Goal: Communication & Community: Answer question/provide support

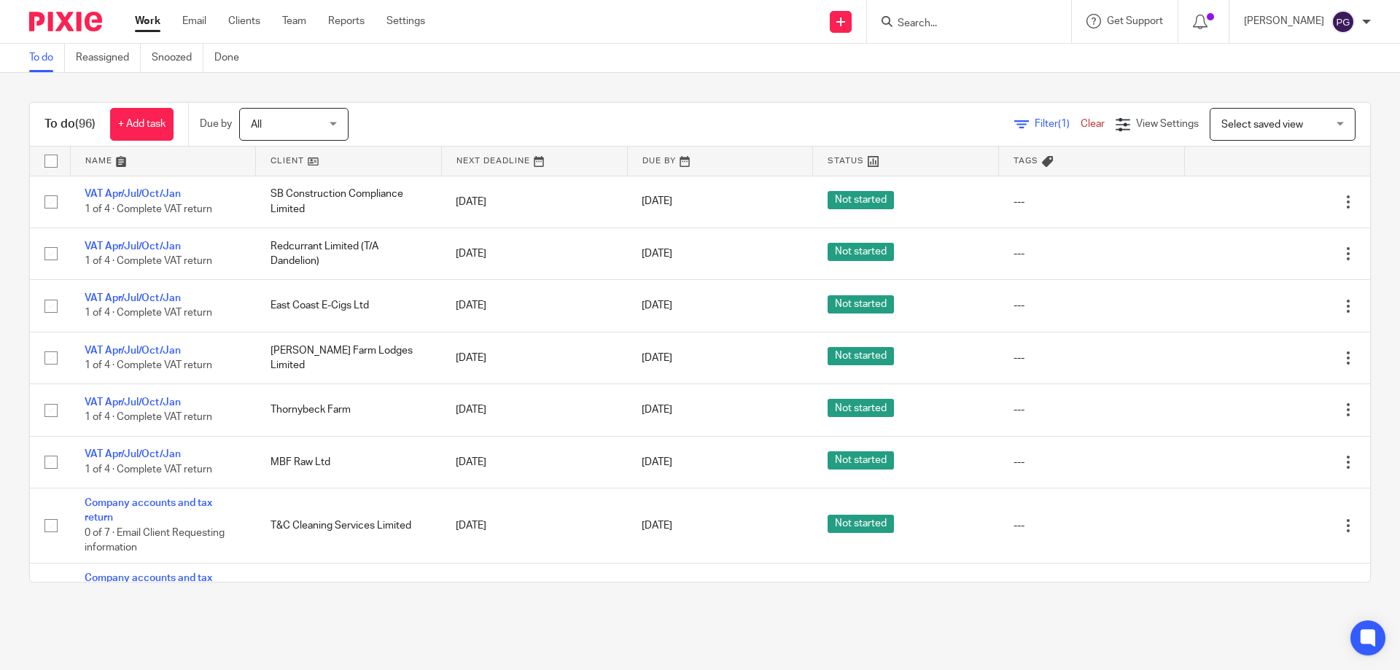
click at [192, 34] on div "Work Email Clients Team Reports Settings Work Email Clients Team Reports Settin…" at bounding box center [283, 21] width 327 height 43
click at [192, 28] on link "Email" at bounding box center [194, 21] width 24 height 15
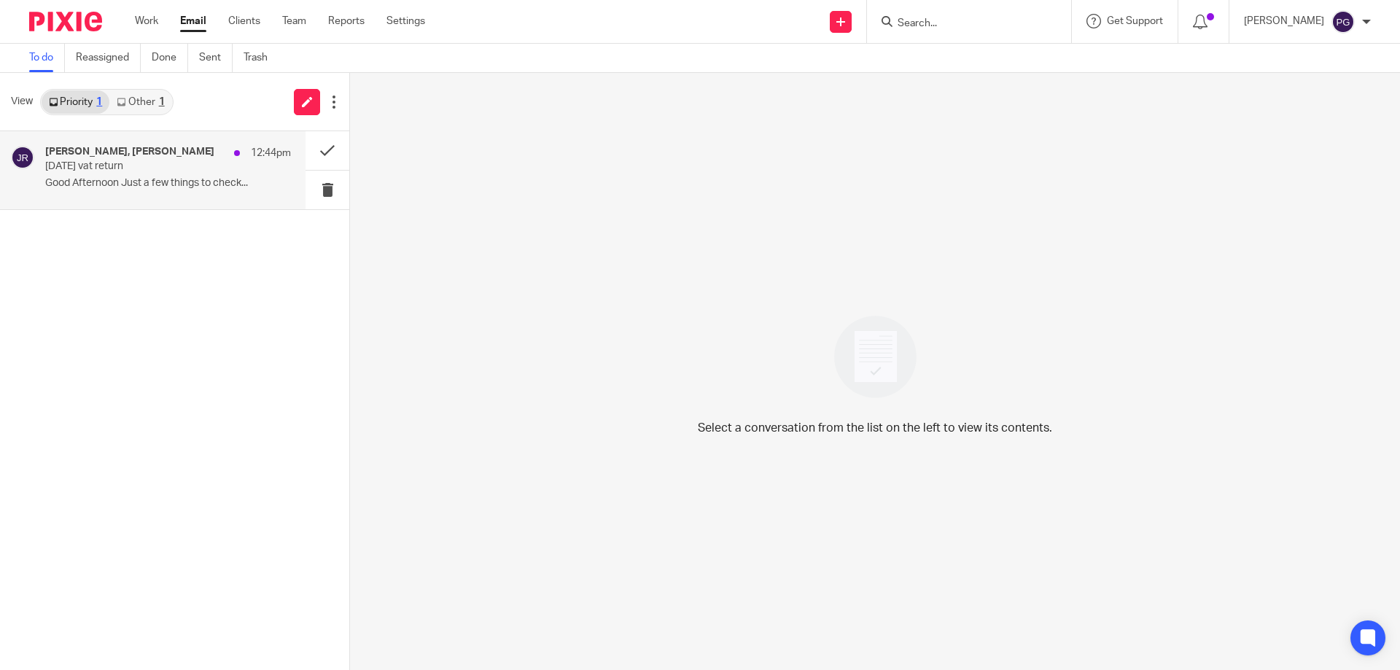
click at [148, 170] on p "July 2025 vat return" at bounding box center [143, 166] width 197 height 12
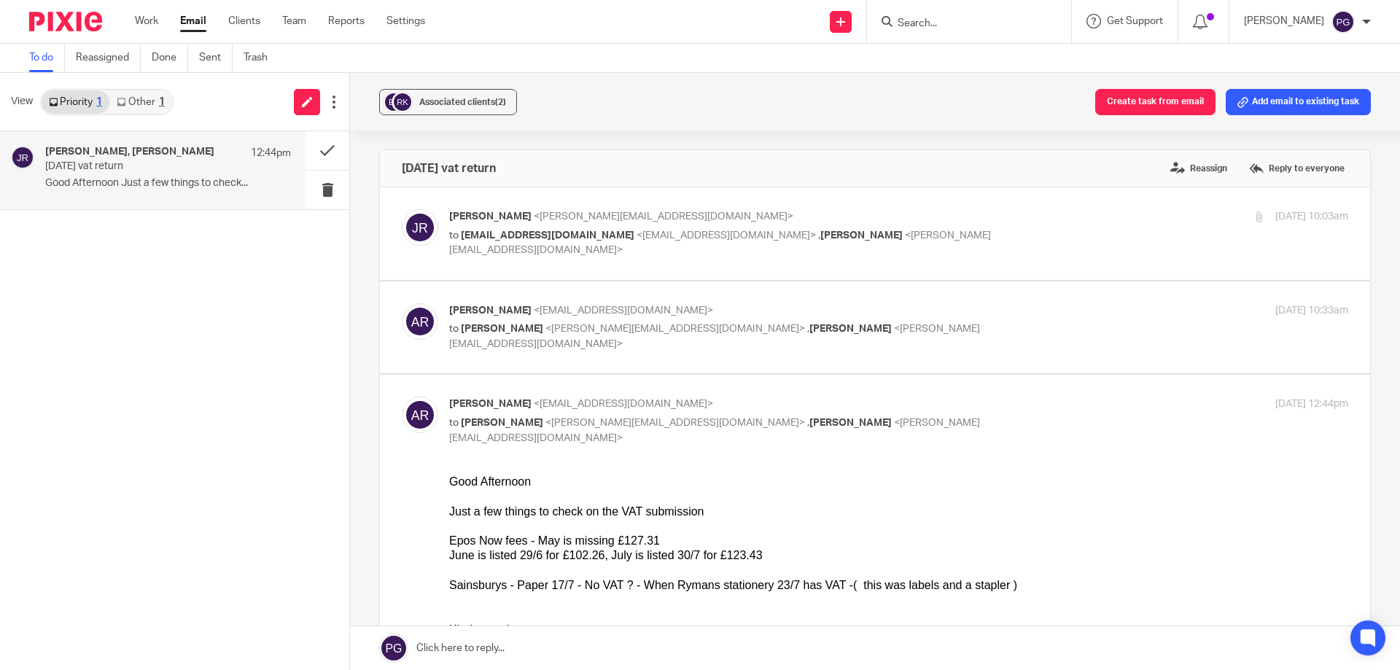
click at [129, 114] on div "Priority 1 Other 1" at bounding box center [106, 102] width 133 height 26
click at [135, 103] on link "Other 1" at bounding box center [140, 101] width 62 height 23
click at [150, 180] on p "Applogies, I am not well and coupd not get..." at bounding box center [168, 183] width 246 height 12
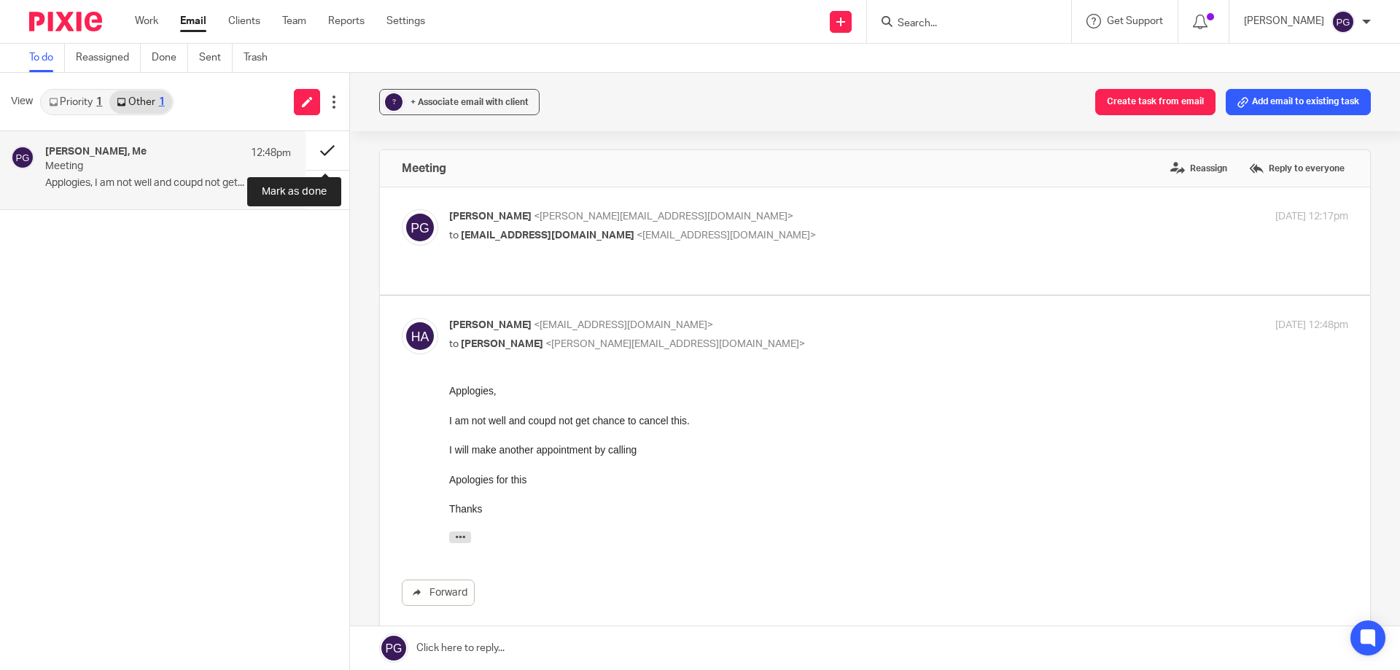
click at [338, 155] on button at bounding box center [327, 150] width 44 height 39
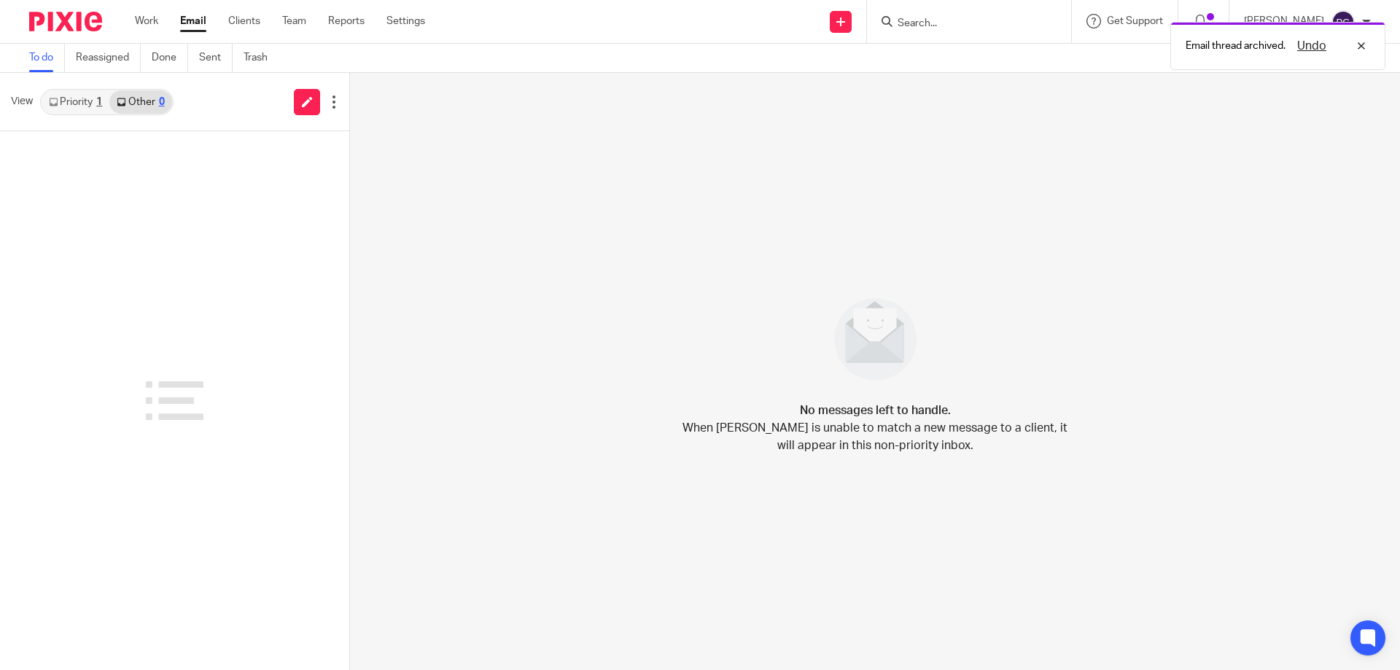
click at [88, 102] on link "Priority 1" at bounding box center [76, 101] width 68 height 23
